Goal: Information Seeking & Learning: Learn about a topic

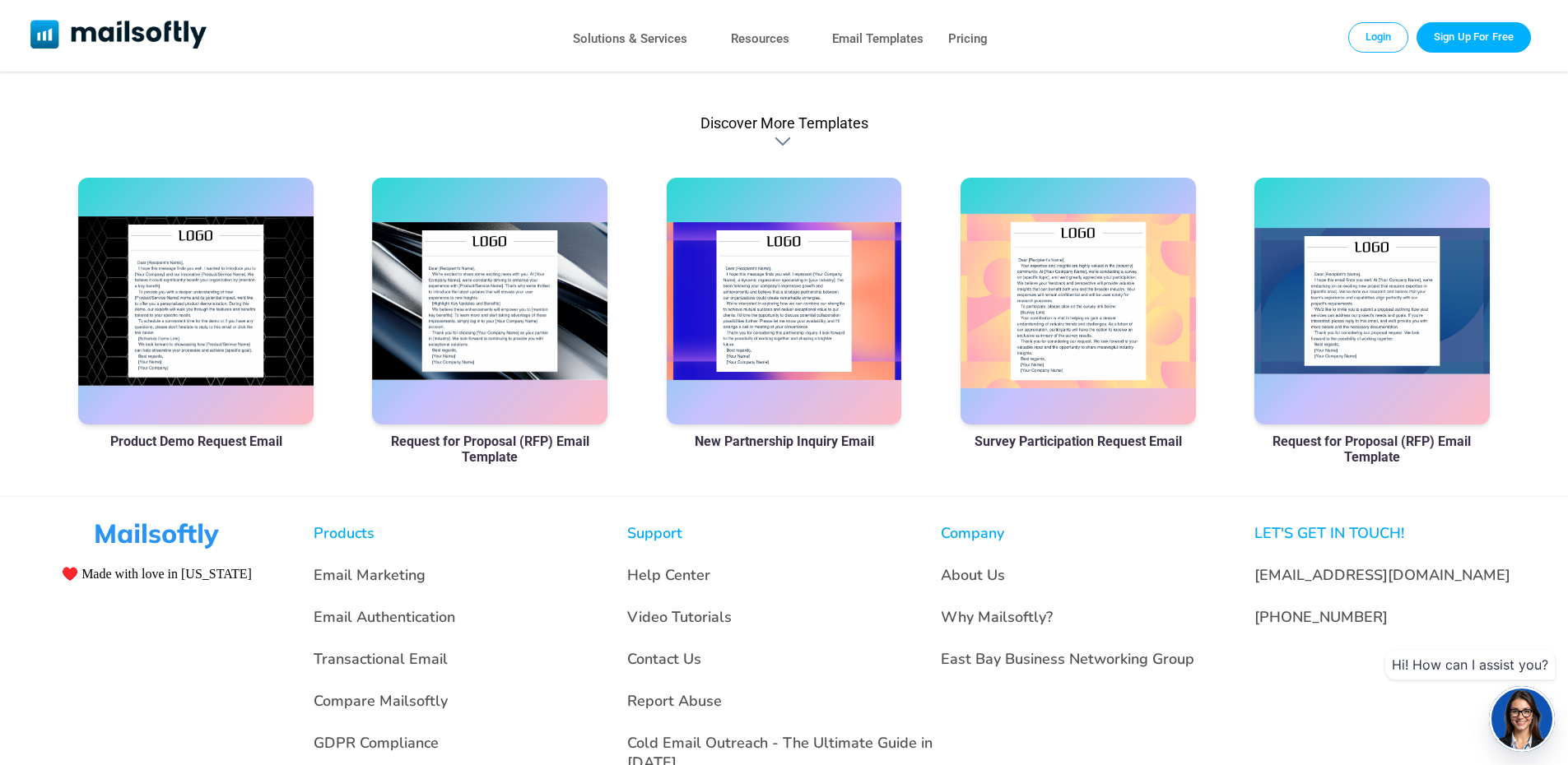
scroll to position [493, 0]
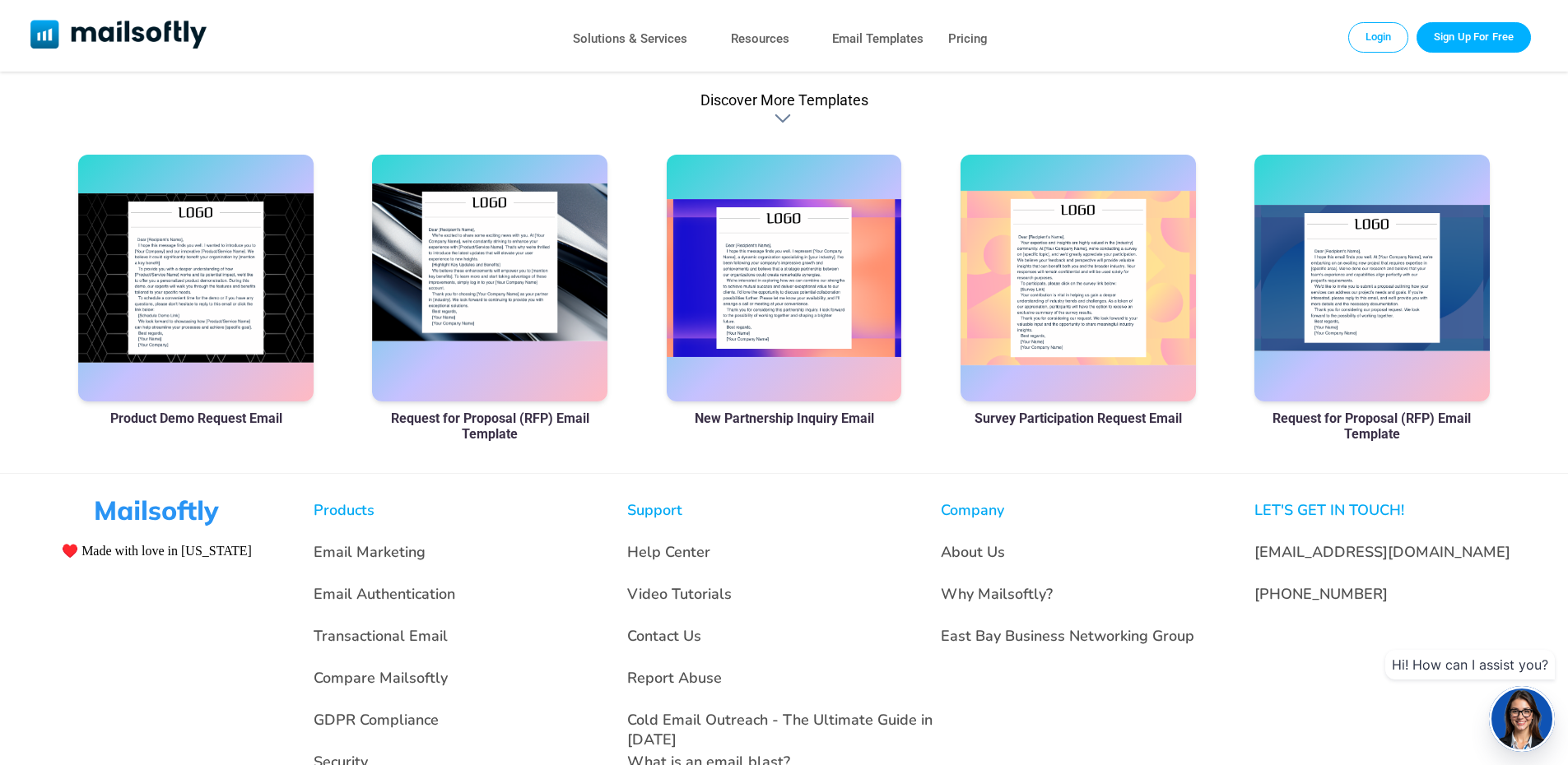
click at [468, 332] on div at bounding box center [490, 278] width 236 height 247
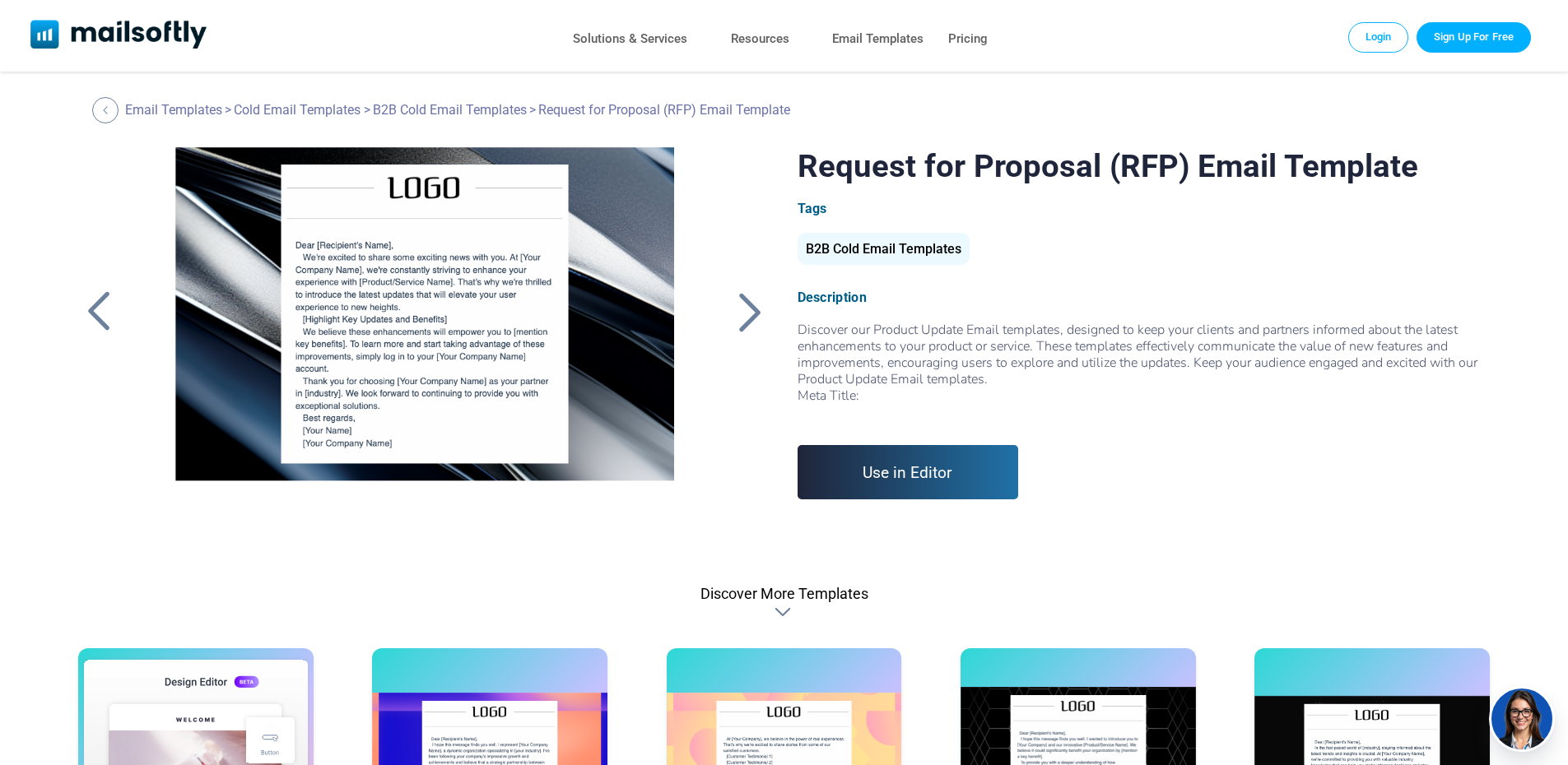
click at [744, 313] on div at bounding box center [750, 311] width 41 height 43
